Goal: Contribute content

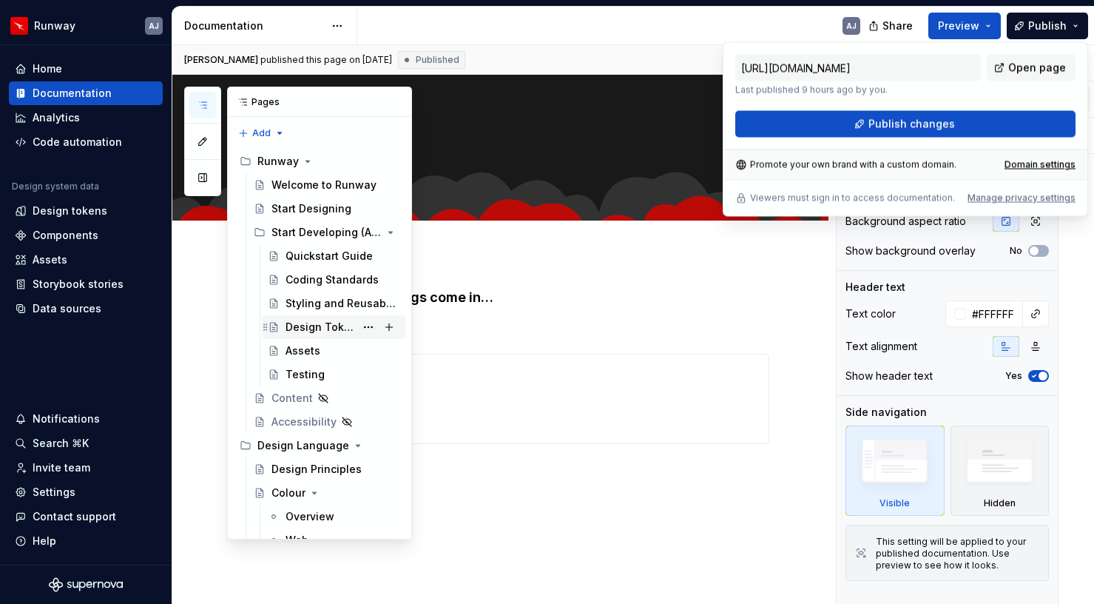
scroll to position [348, 0]
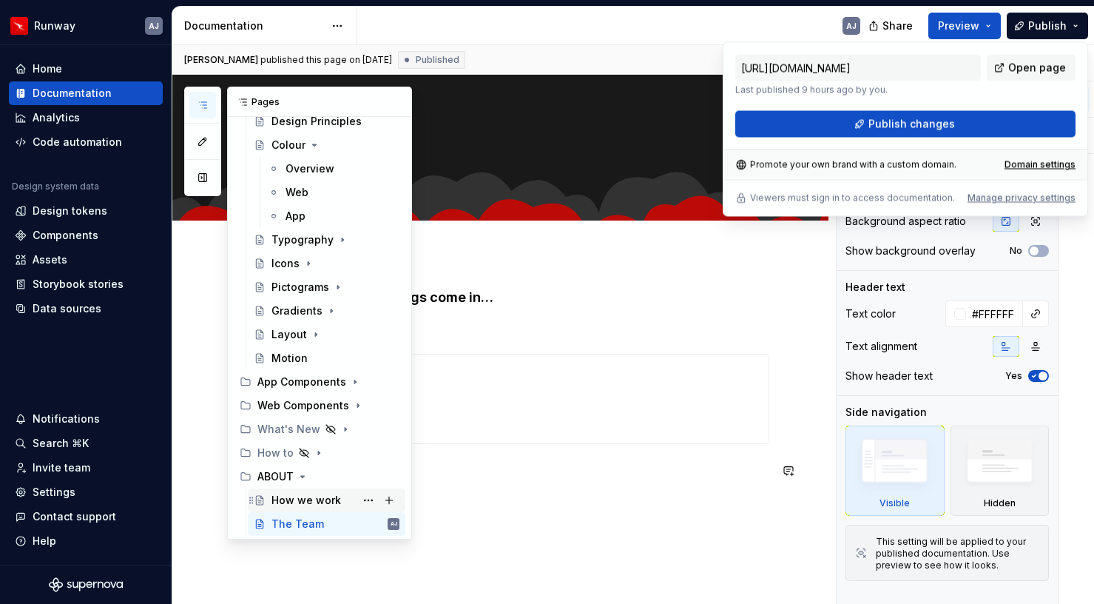
click at [307, 503] on div "How we work" at bounding box center [307, 500] width 70 height 15
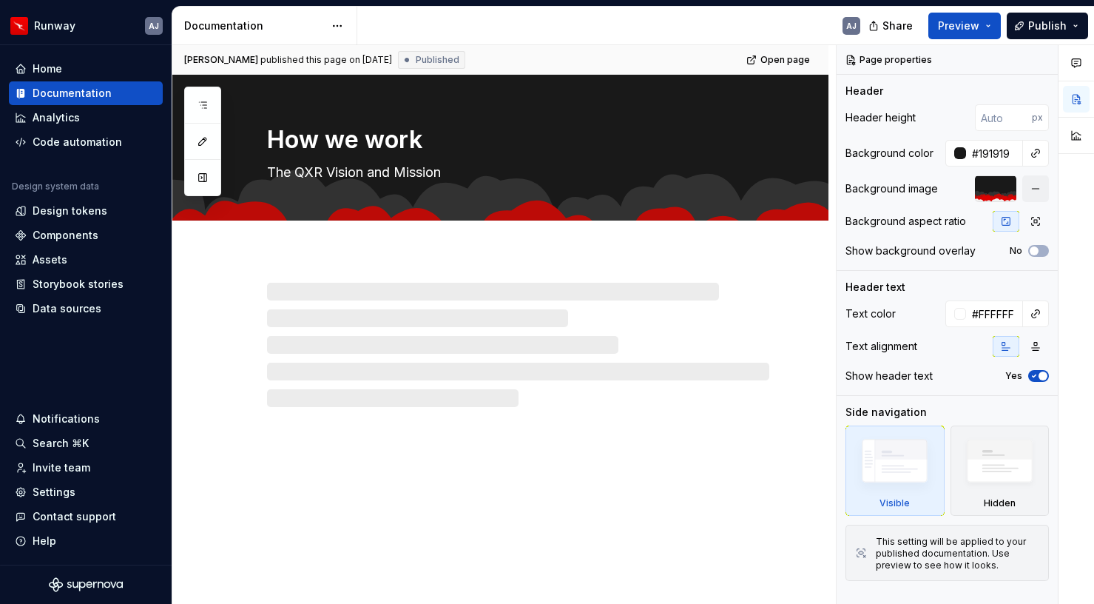
type textarea "*"
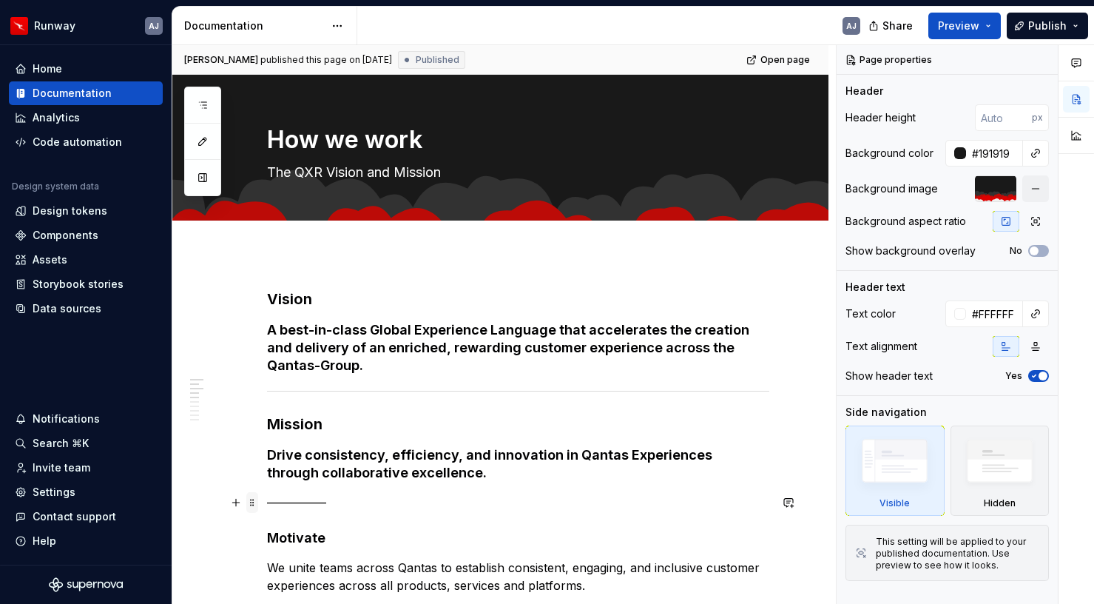
click at [253, 503] on span at bounding box center [252, 502] width 12 height 21
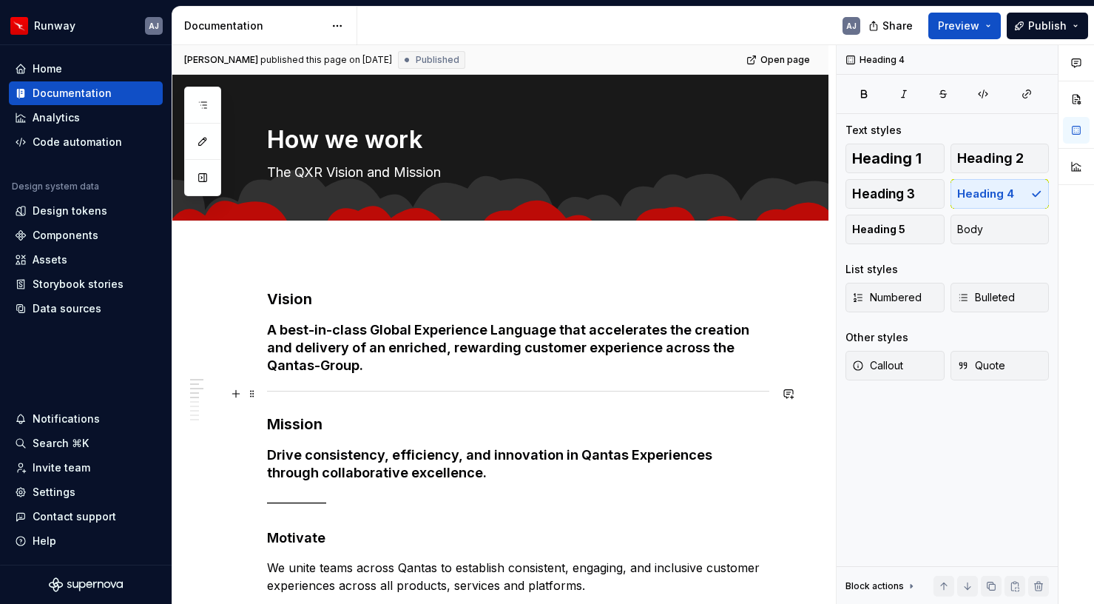
click at [300, 394] on div at bounding box center [518, 391] width 502 height 10
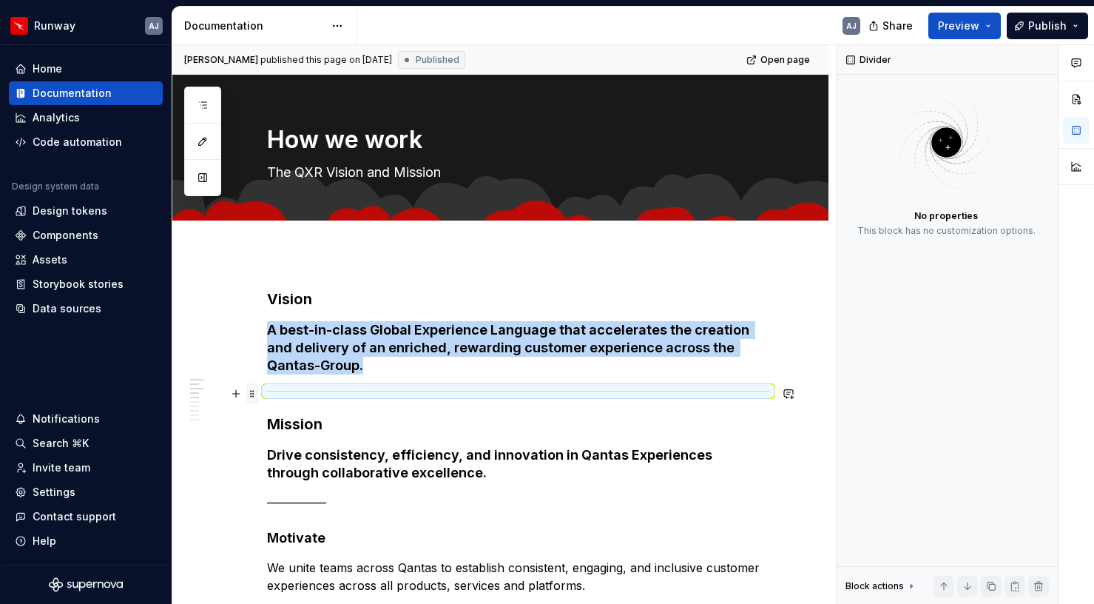
click at [251, 391] on span at bounding box center [252, 393] width 12 height 21
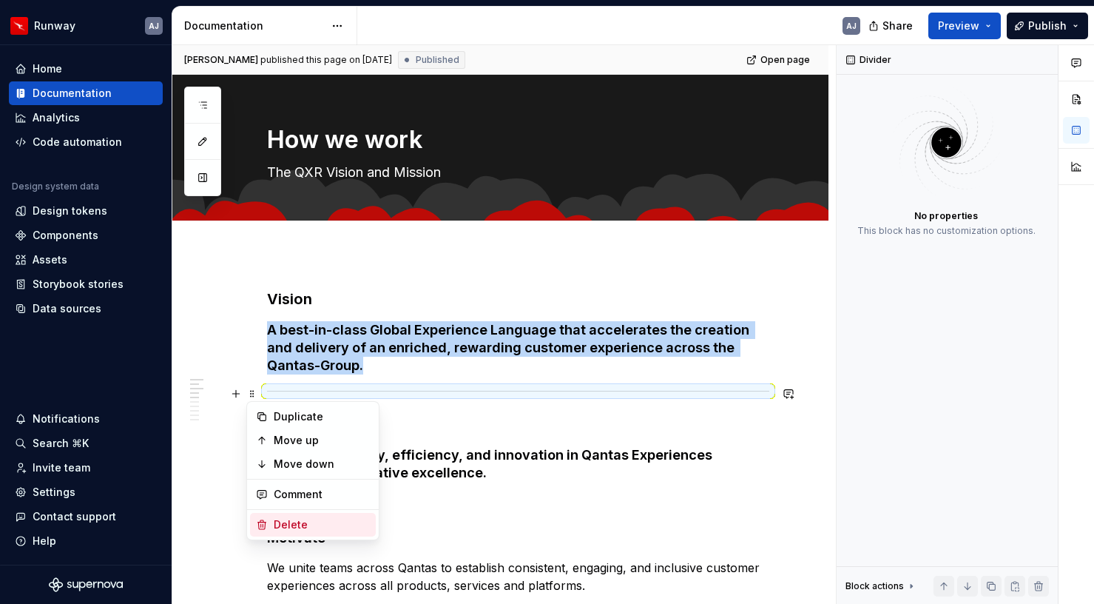
click at [312, 517] on div "Delete" at bounding box center [322, 524] width 96 height 15
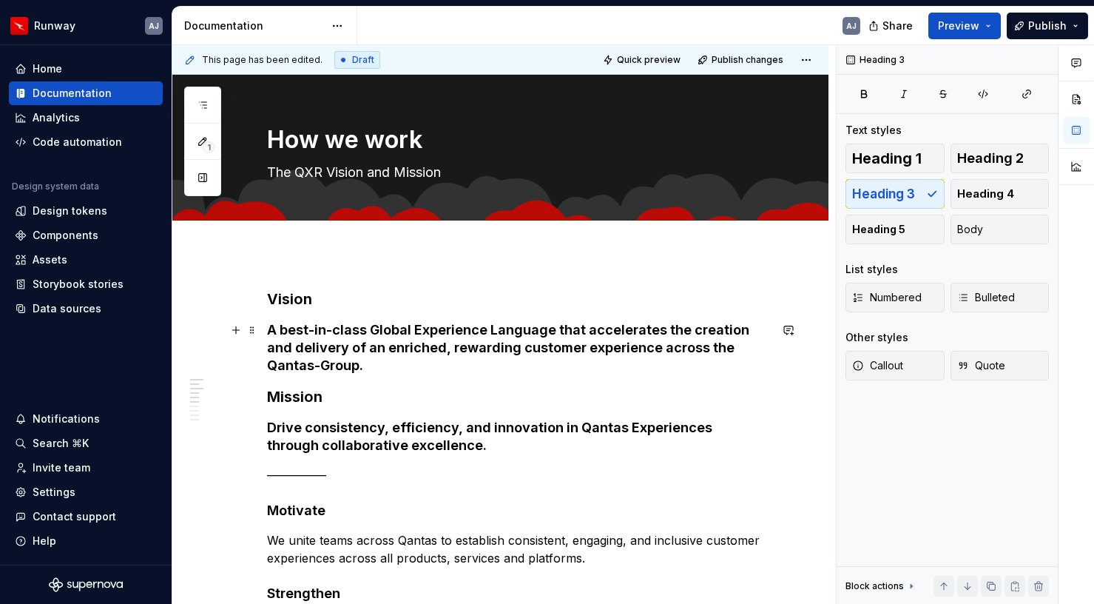
click at [335, 371] on h4 "A best-in-class Global Experience Language that accelerates the creation and de…" at bounding box center [518, 347] width 502 height 53
click at [269, 294] on h3 "Vision" at bounding box center [518, 299] width 502 height 21
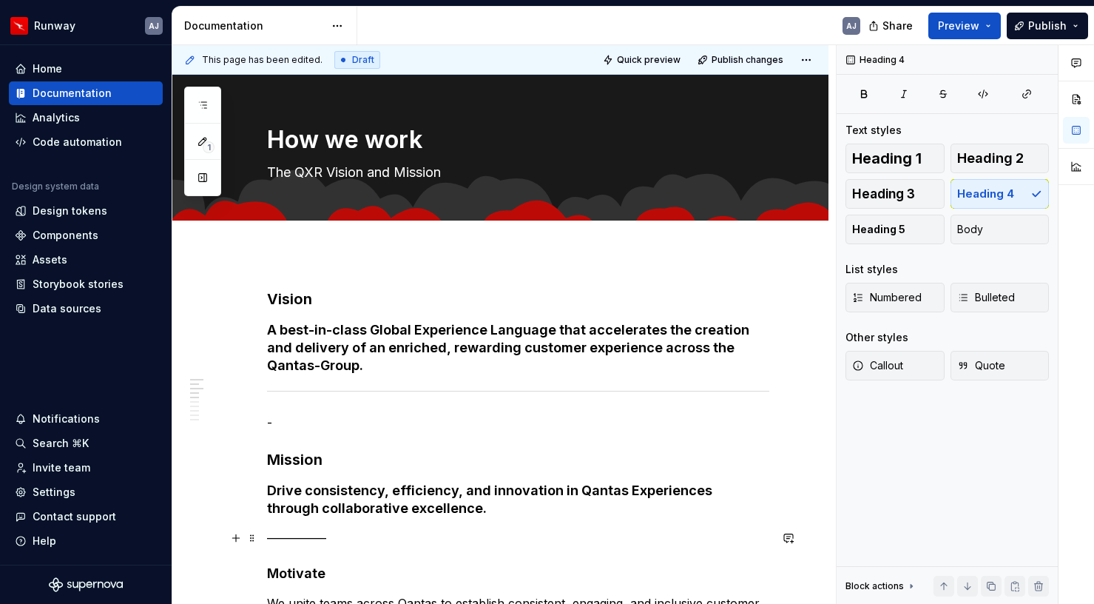
click at [300, 538] on p "—————" at bounding box center [518, 538] width 502 height 18
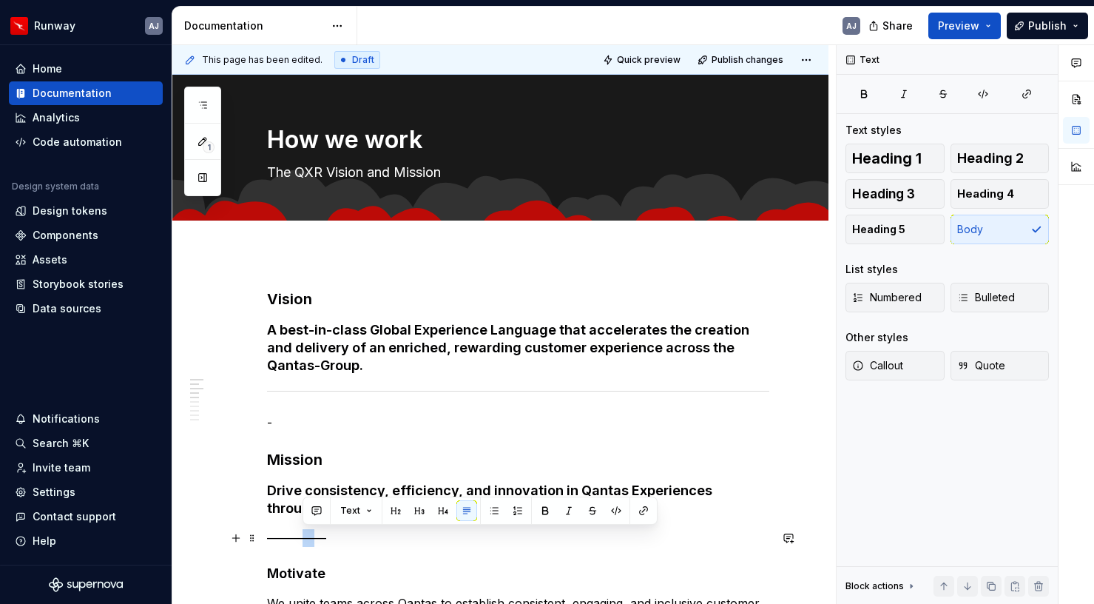
click at [300, 538] on p "—————" at bounding box center [518, 538] width 502 height 18
copy p "—————"
click at [274, 426] on p "-​" at bounding box center [518, 423] width 502 height 18
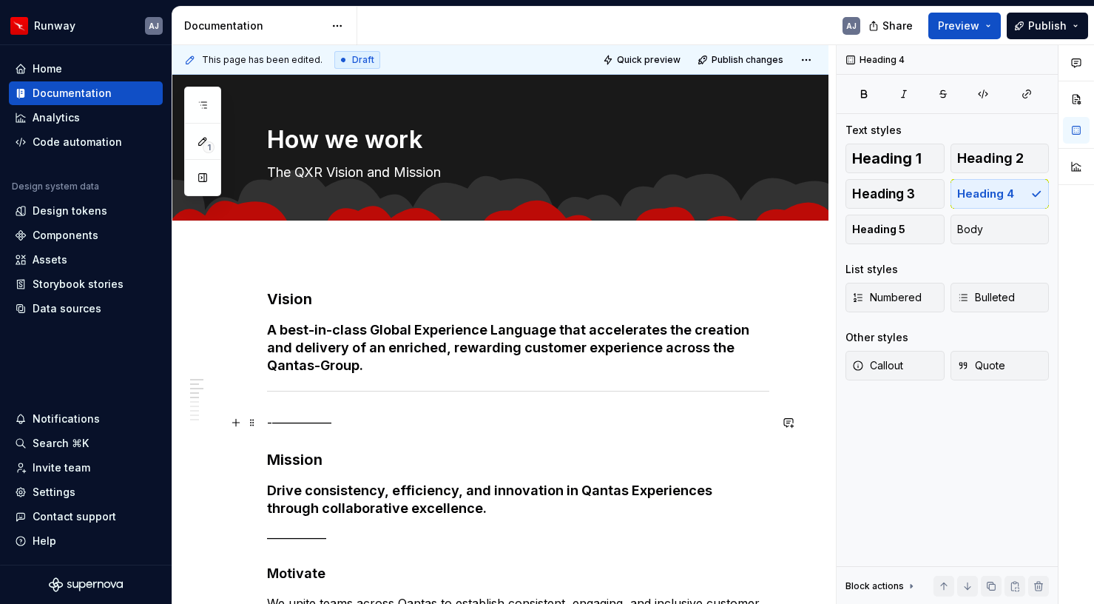
click at [274, 424] on p "-​—————" at bounding box center [518, 423] width 502 height 18
click at [252, 394] on span at bounding box center [252, 393] width 12 height 21
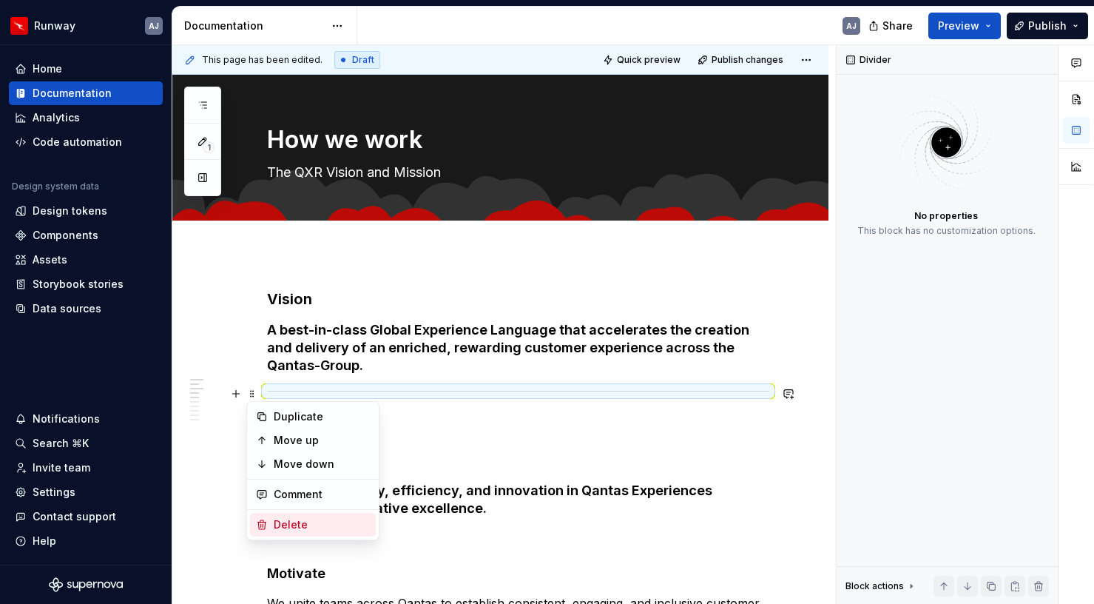
click at [305, 520] on div "Delete" at bounding box center [322, 524] width 96 height 15
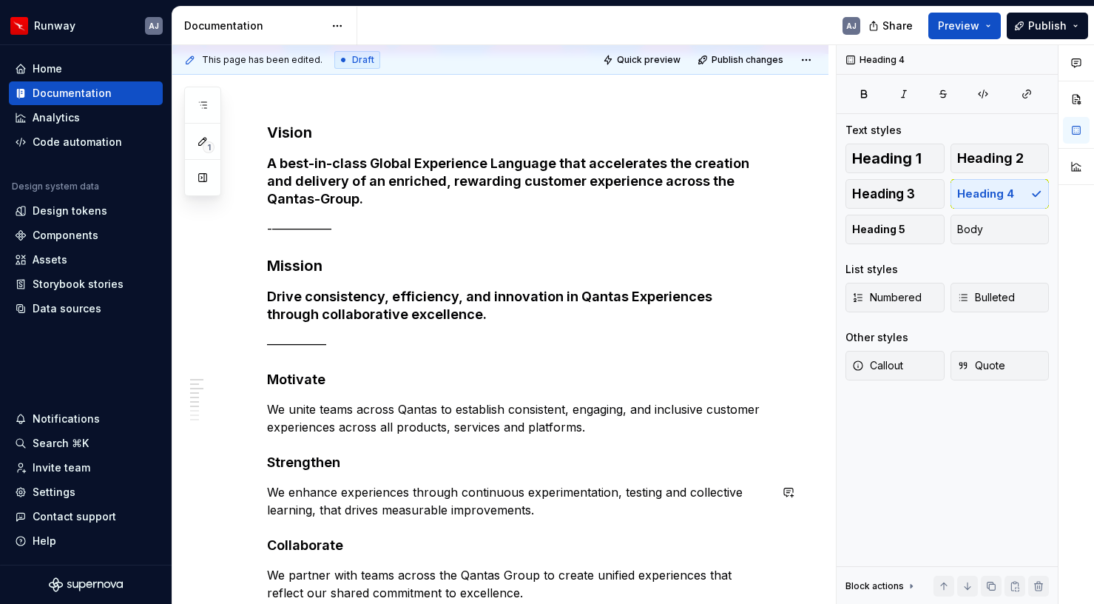
scroll to position [141, 0]
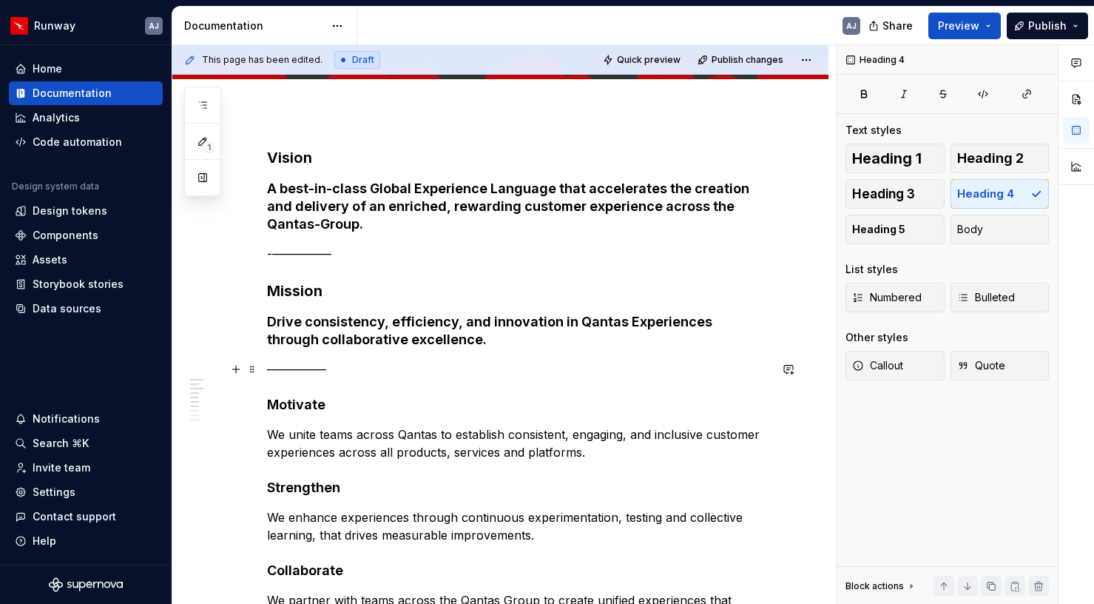
click at [330, 371] on p "—————" at bounding box center [518, 369] width 502 height 18
click at [311, 469] on div "Vision A best-in-class Global Experience Language that accelerates the creation…" at bounding box center [518, 511] width 502 height 728
click at [597, 448] on p "We unite teams across Qantas to establish consistent, engaging, and inclusive c…" at bounding box center [518, 443] width 502 height 36
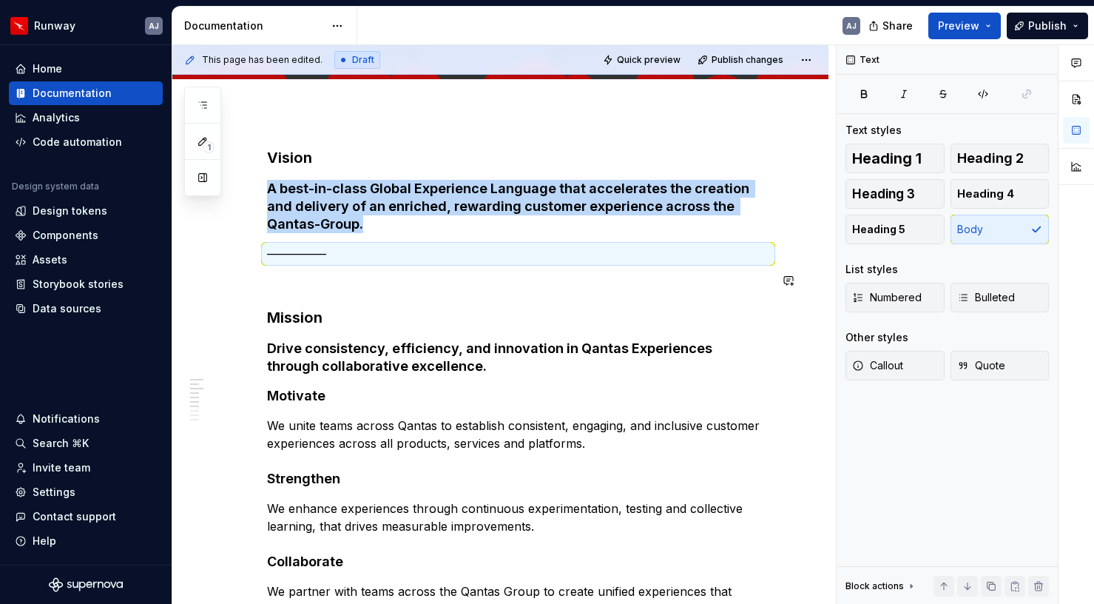
click at [280, 291] on div "Vision A best-in-class Global Experience Language that accelerates the creation…" at bounding box center [518, 506] width 502 height 719
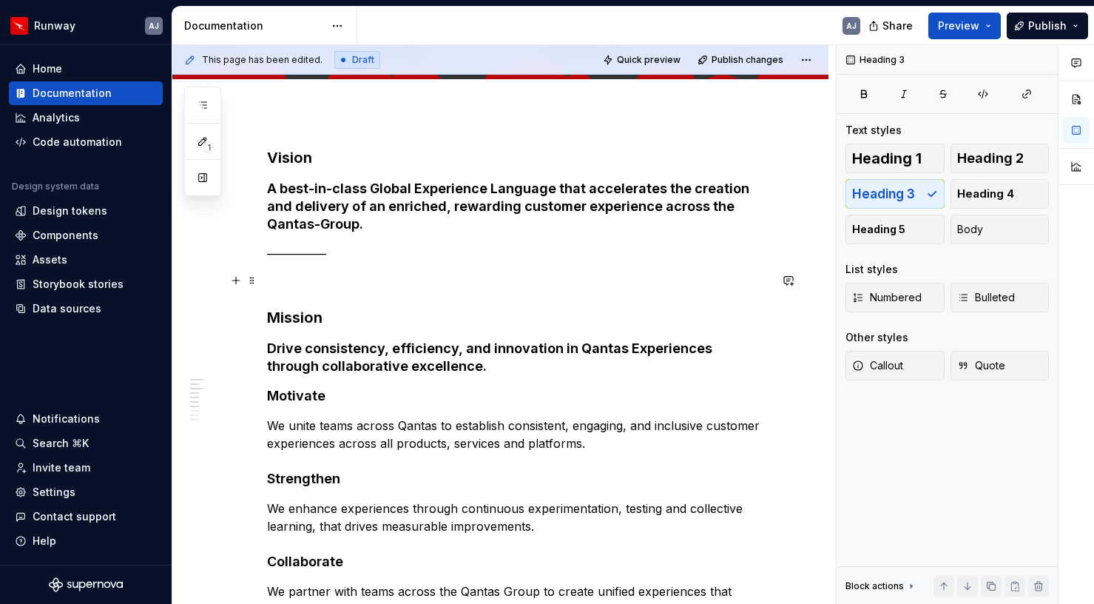
click at [274, 283] on p "​" at bounding box center [518, 281] width 502 height 18
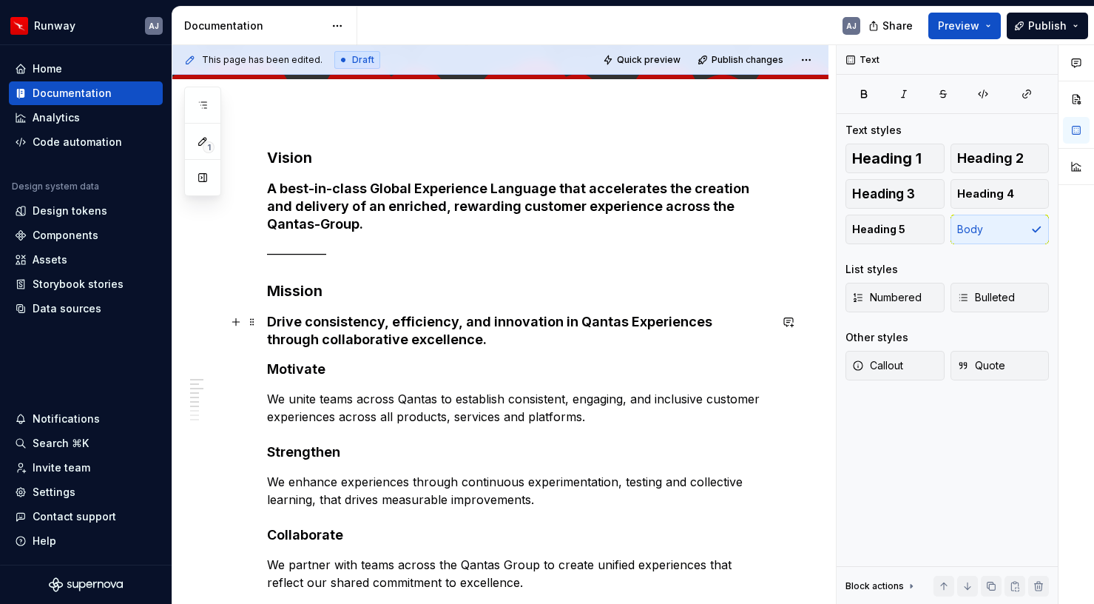
click at [437, 341] on h4 "Drive consistency, efficiency, and innovation in Qantas Experiences through col…" at bounding box center [518, 331] width 502 height 36
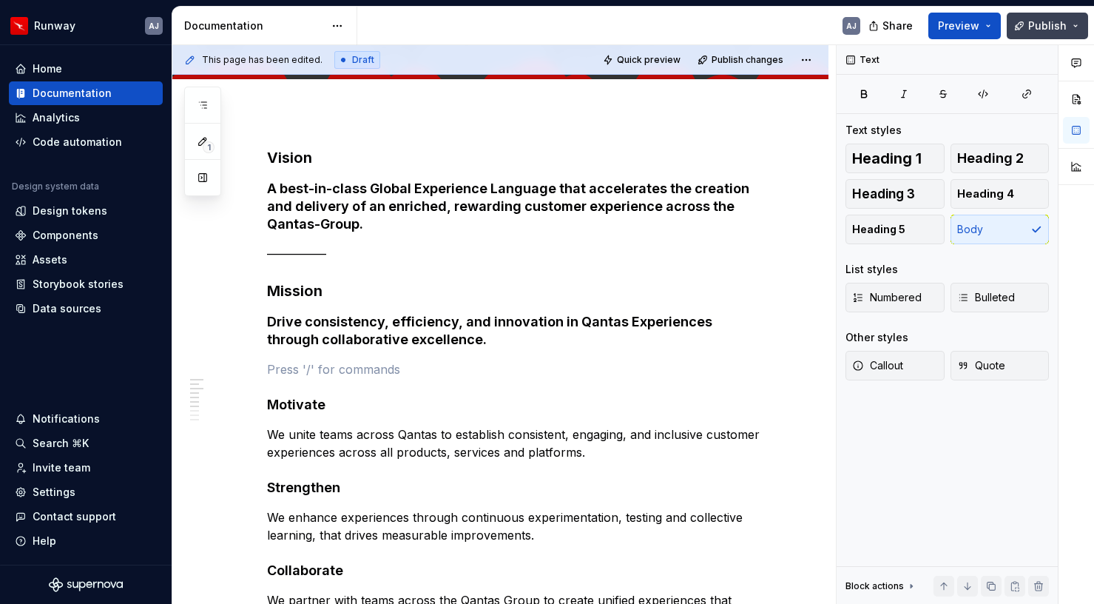
click at [1042, 23] on span "Publish" at bounding box center [1047, 25] width 38 height 15
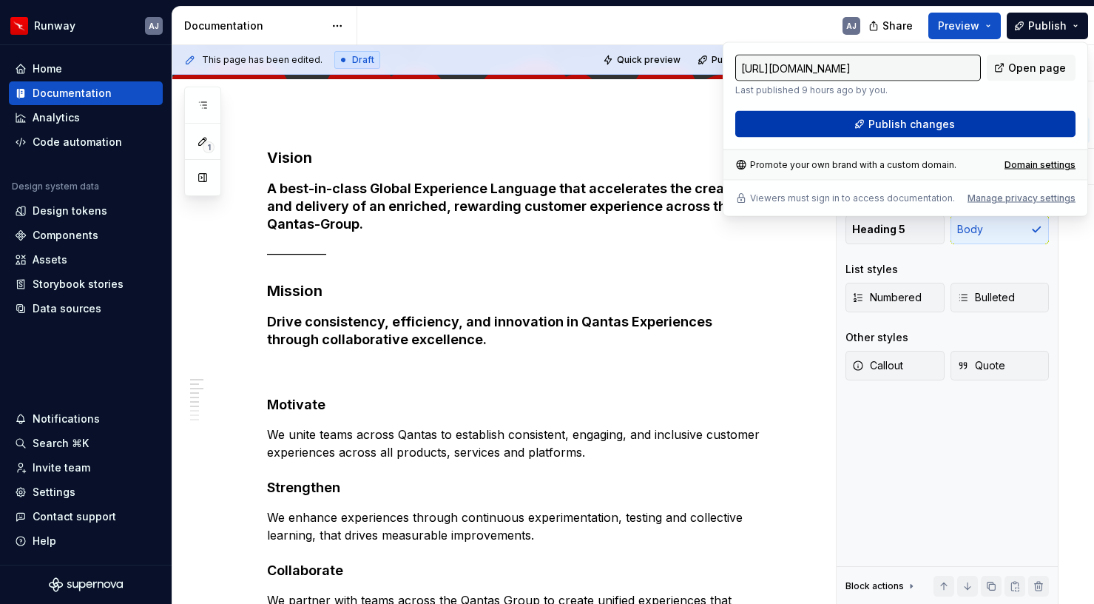
click at [915, 124] on span "Publish changes" at bounding box center [912, 124] width 87 height 15
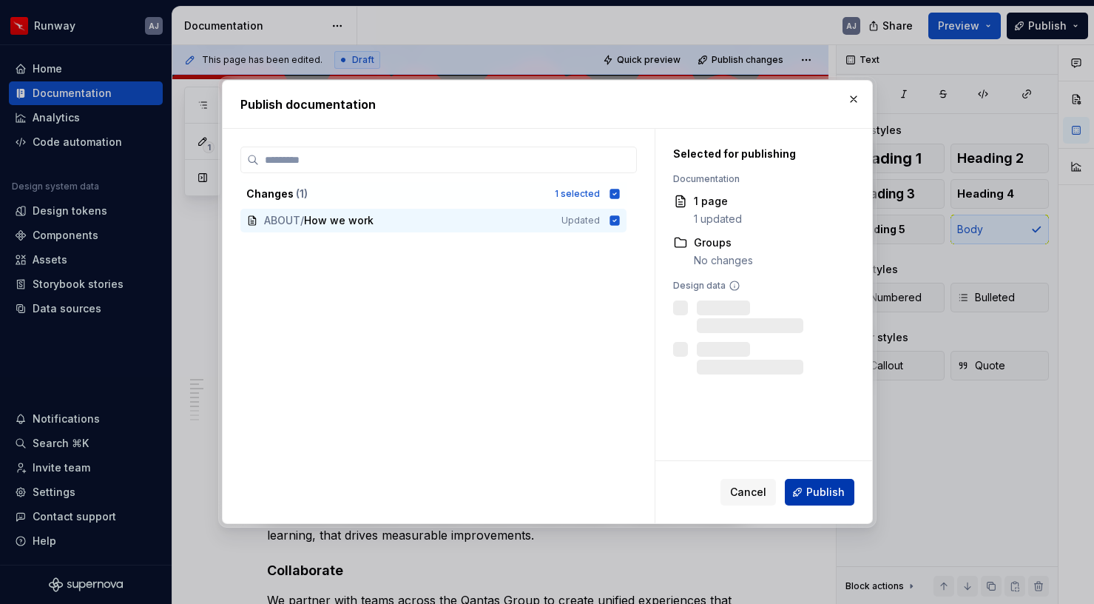
click at [829, 488] on span "Publish" at bounding box center [825, 492] width 38 height 15
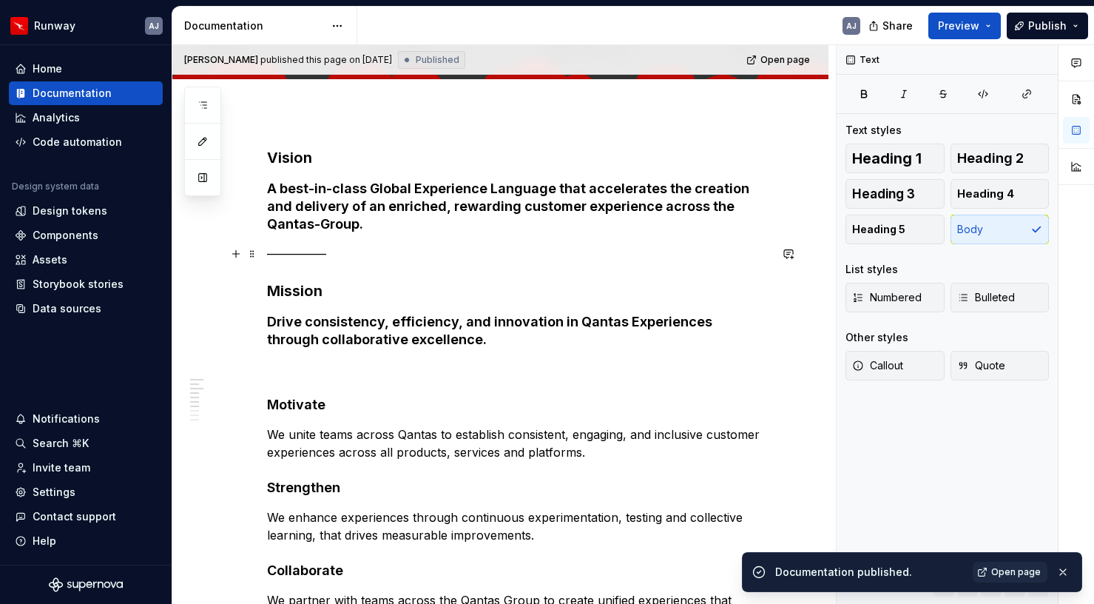
scroll to position [0, 0]
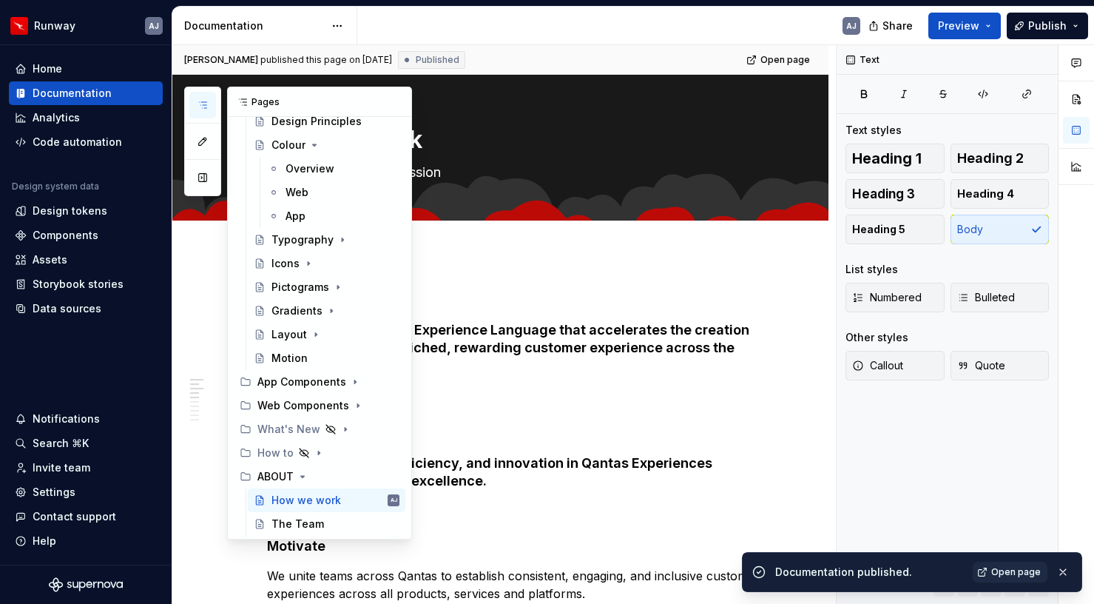
click at [200, 109] on icon "button" at bounding box center [203, 105] width 12 height 12
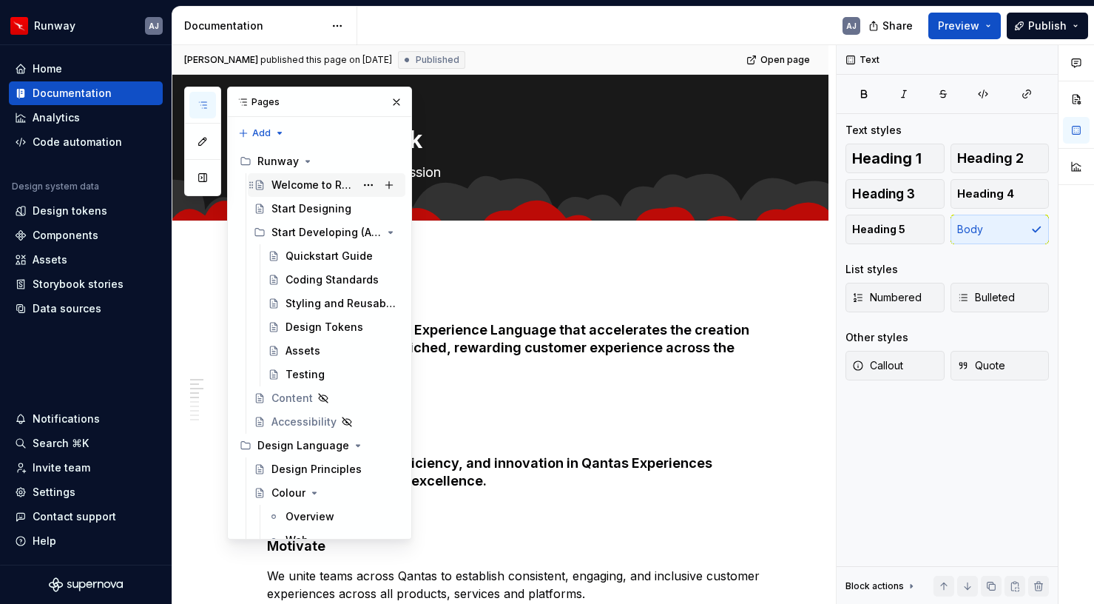
click at [294, 185] on div "Welcome to Runway" at bounding box center [314, 185] width 84 height 15
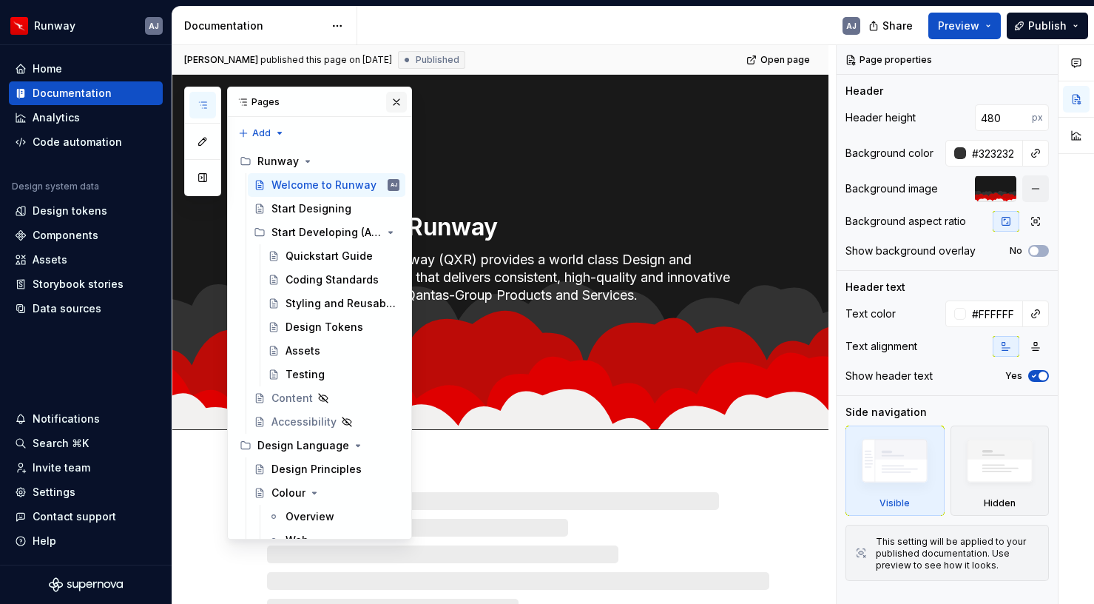
click at [395, 100] on button "button" at bounding box center [396, 102] width 21 height 21
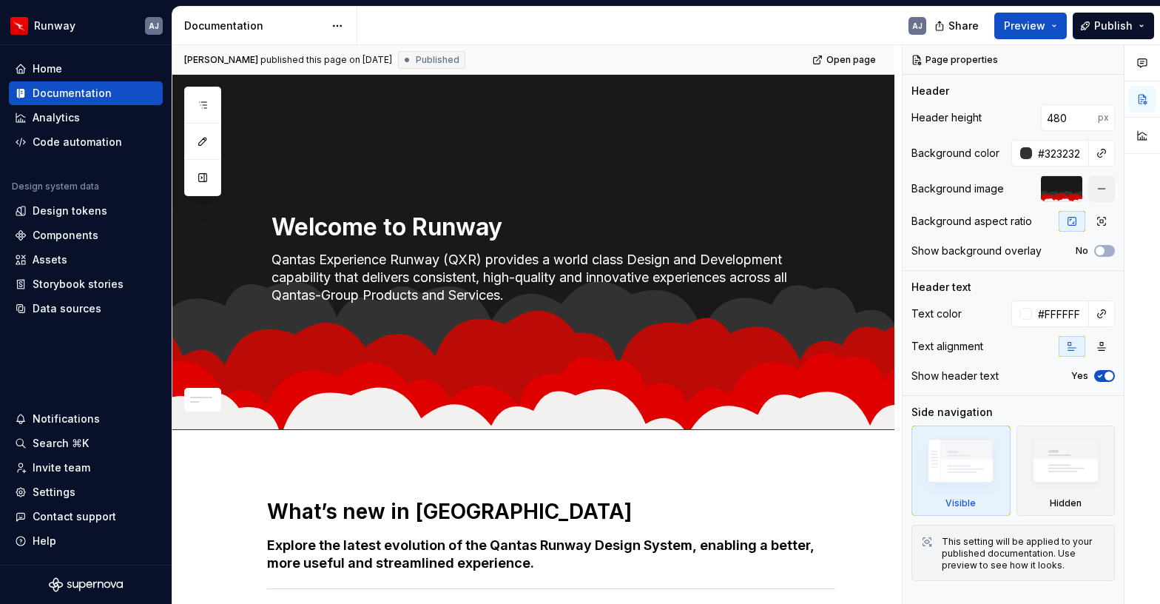
click at [761, 30] on div "AJ" at bounding box center [647, 26] width 581 height 38
type textarea "*"
